Goal: Task Accomplishment & Management: Manage account settings

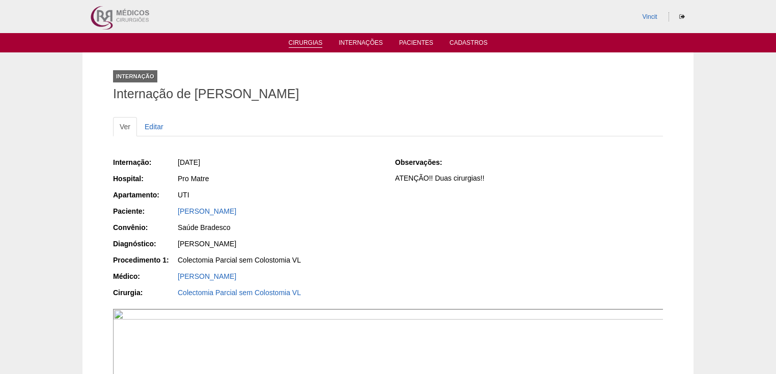
click at [305, 41] on link "Cirurgias" at bounding box center [306, 43] width 34 height 9
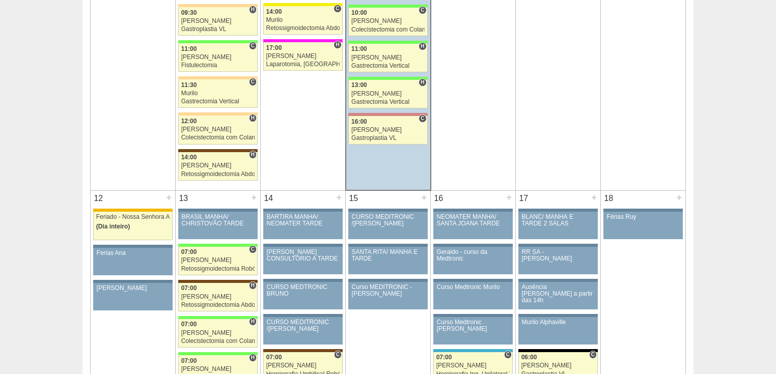
scroll to position [1141, 0]
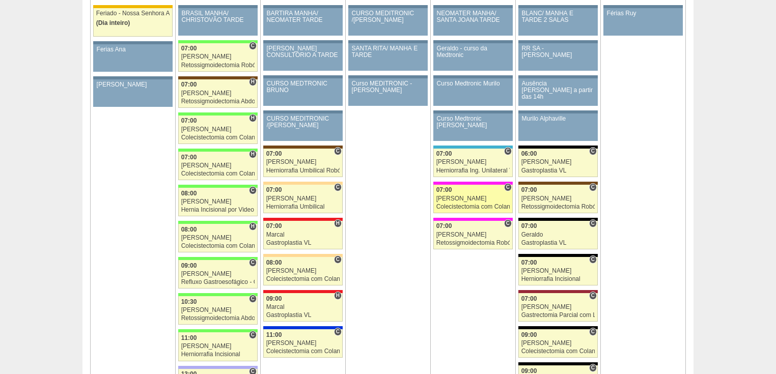
click at [449, 204] on div "Colecistectomia com Colangiografia VL" at bounding box center [474, 207] width 74 height 7
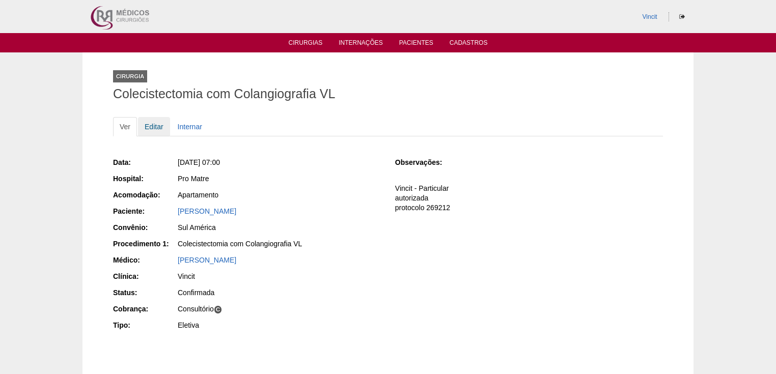
click at [147, 122] on link "Editar" at bounding box center [154, 126] width 32 height 19
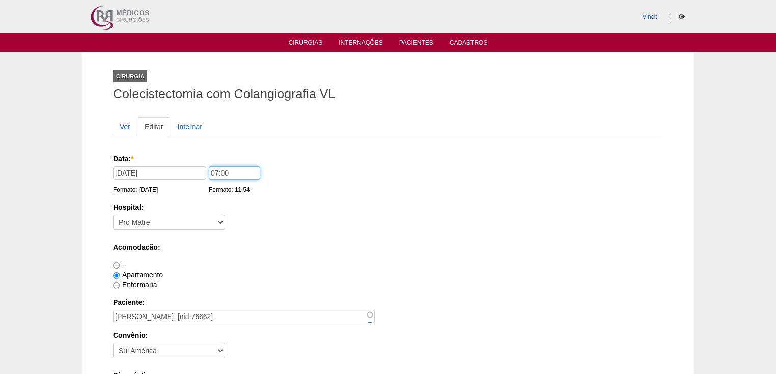
click at [217, 173] on input "07:00" at bounding box center [234, 173] width 51 height 13
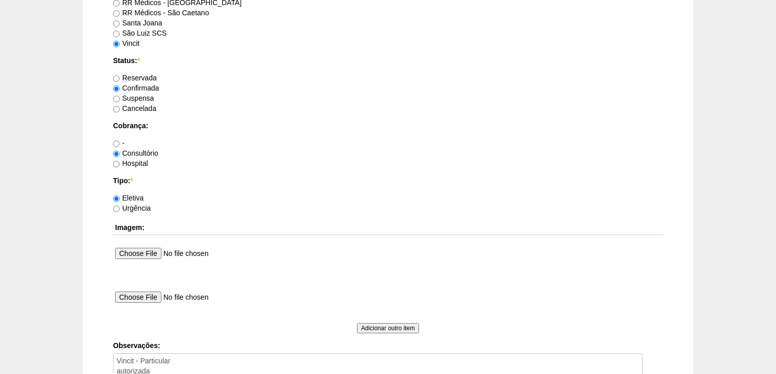
scroll to position [936, 0]
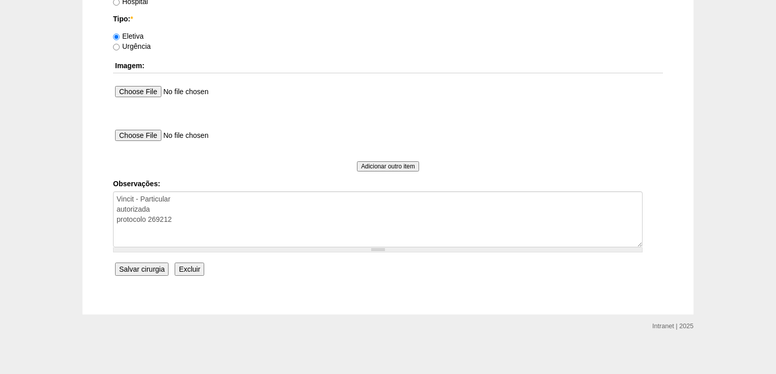
type input "14:00"
click at [145, 269] on input "Salvar cirurgia" at bounding box center [141, 269] width 53 height 13
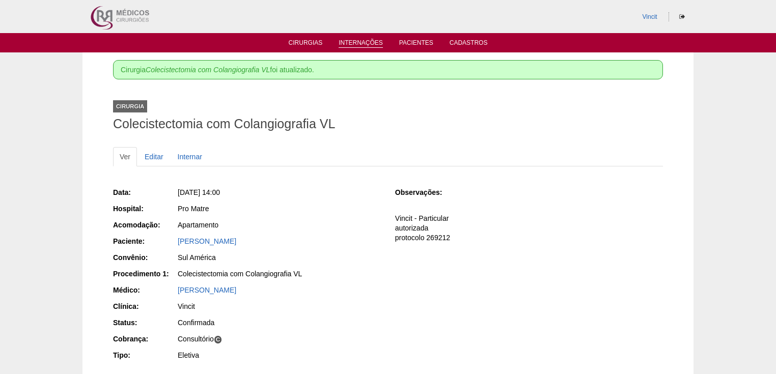
click at [361, 46] on link "Internações" at bounding box center [361, 43] width 44 height 9
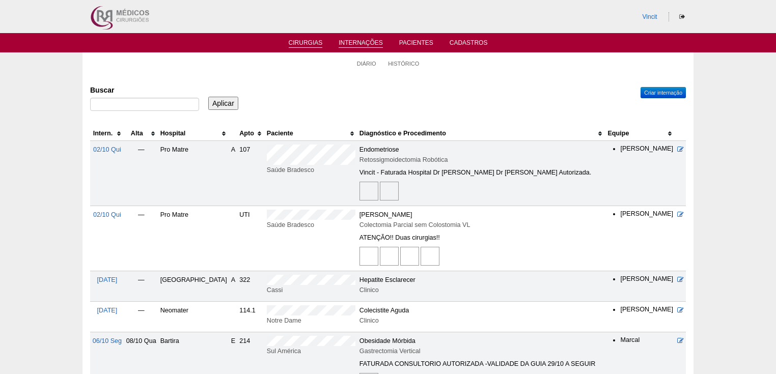
click at [306, 42] on link "Cirurgias" at bounding box center [306, 43] width 34 height 9
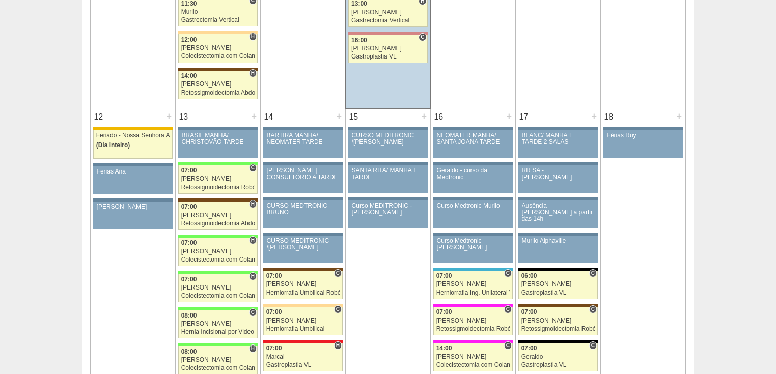
scroll to position [1060, 0]
